Goal: Task Accomplishment & Management: Complete application form

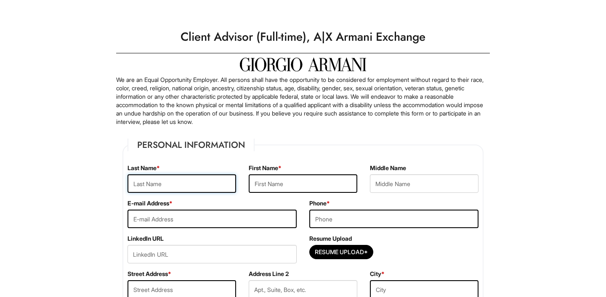
click at [185, 191] on input "text" at bounding box center [181, 184] width 108 height 19
type input "[PERSON_NAME]"
type input "[EMAIL_ADDRESS][DOMAIN_NAME]"
type input "4102088452"
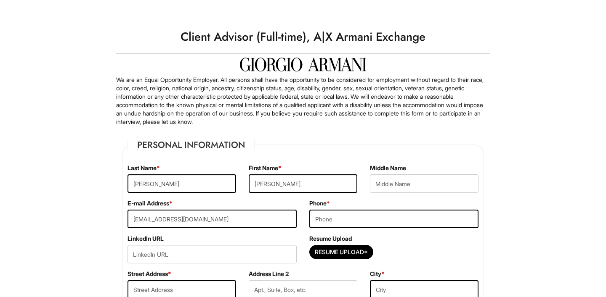
type input "[STREET_ADDRESS][PERSON_NAME]"
type input "[GEOGRAPHIC_DATA]"
select select "NY"
type input "11216"
select select "[GEOGRAPHIC_DATA]"
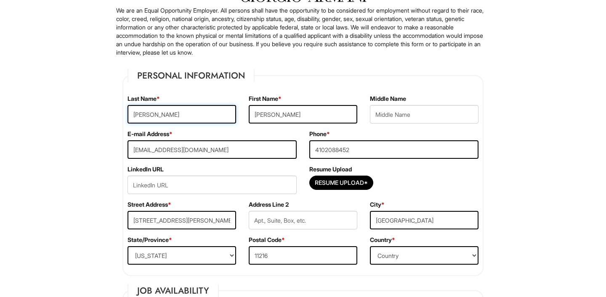
scroll to position [70, 0]
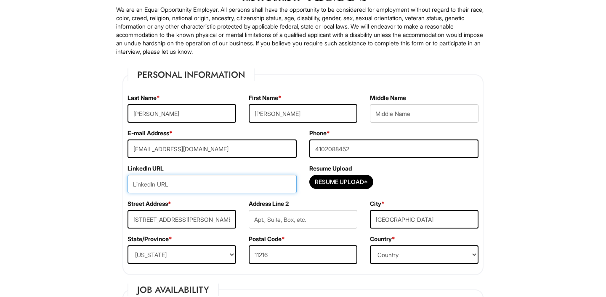
click at [201, 189] on input "url" at bounding box center [211, 184] width 169 height 19
paste input "[DOMAIN_NAME][URL]"
type input "[DOMAIN_NAME][URL]"
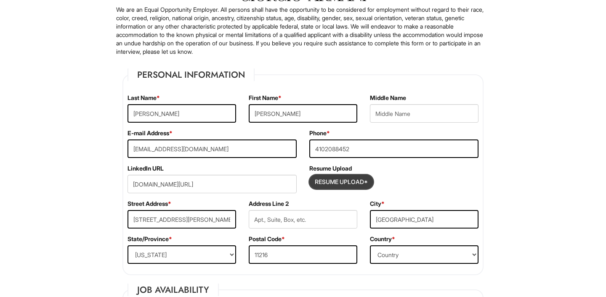
click at [328, 181] on input "Resume Upload*" at bounding box center [341, 181] width 63 height 13
type input "C:\fakepath\[PERSON_NAME] Resume (1) (1).pdf"
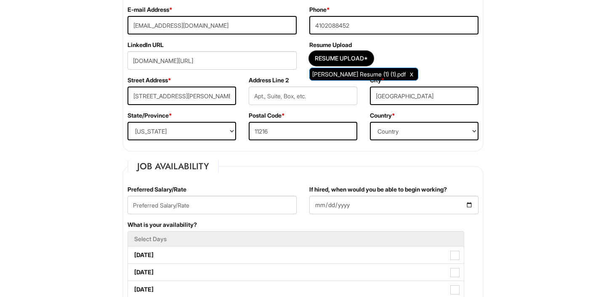
scroll to position [215, 0]
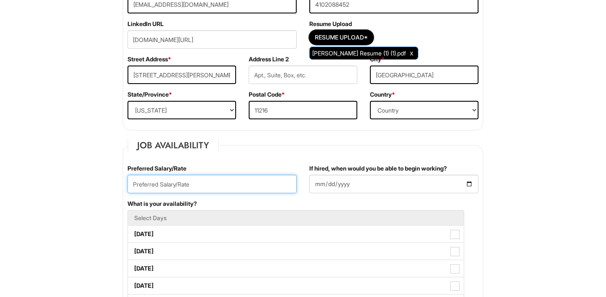
click at [216, 183] on input "text" at bounding box center [211, 184] width 169 height 19
